Goal: Information Seeking & Learning: Understand process/instructions

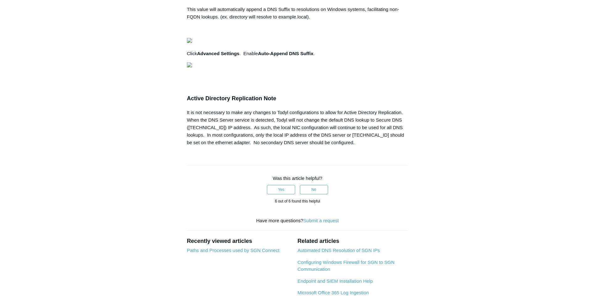
scroll to position [0, 174]
drag, startPoint x: 191, startPoint y: 160, endPoint x: 422, endPoint y: 193, distance: 232.8
copy pre "# Set the location to the registry Set-Location -Path "HKLM:\SYSTEM\CurrentCont…"
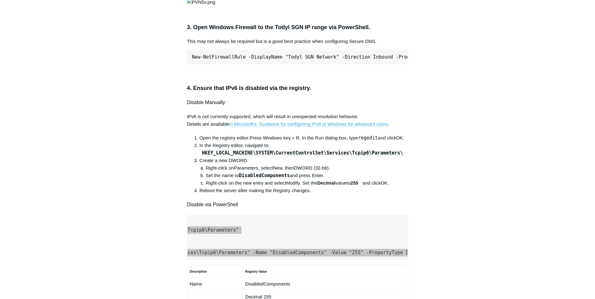
scroll to position [220, 0]
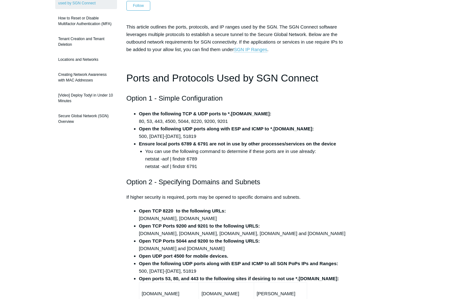
scroll to position [94, 0]
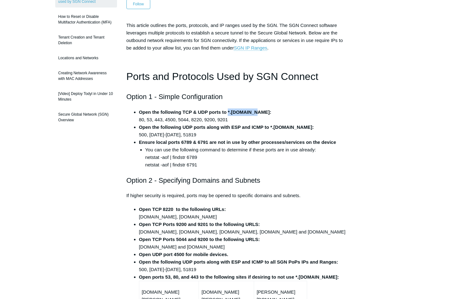
drag, startPoint x: 253, startPoint y: 114, endPoint x: 229, endPoint y: 112, distance: 24.0
click at [229, 112] on strong "Open the following TCP & UDP ports to *.[DOMAIN_NAME]:" at bounding box center [205, 111] width 132 height 5
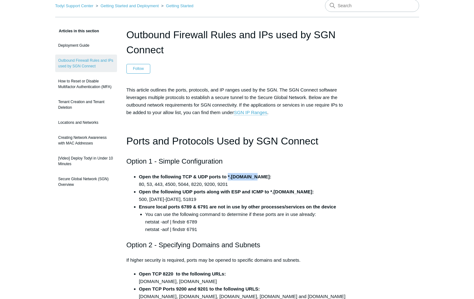
scroll to position [31, 0]
